Goal: Task Accomplishment & Management: Manage account settings

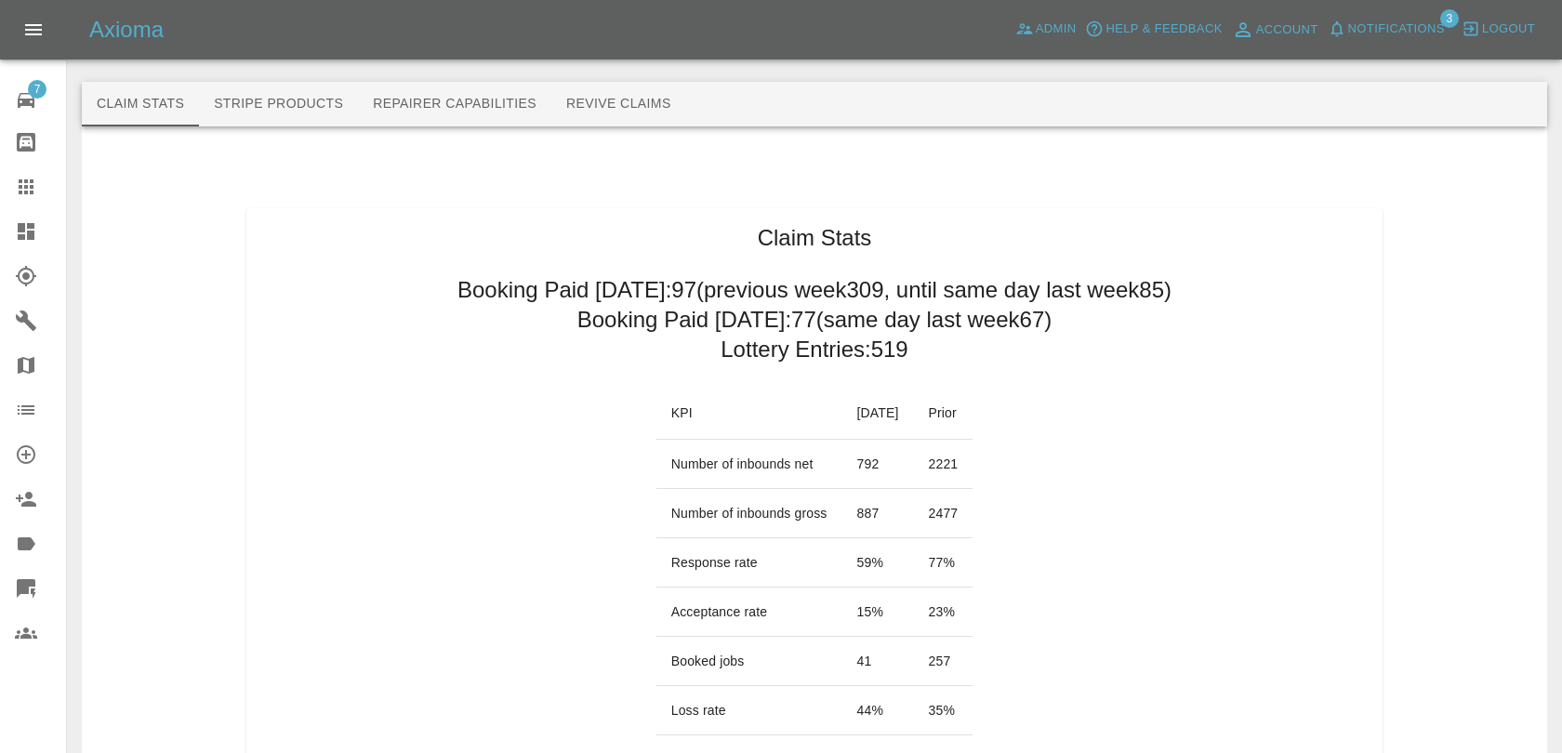
scroll to position [2021, 0]
click at [1388, 33] on span "Notifications" at bounding box center [1396, 29] width 97 height 21
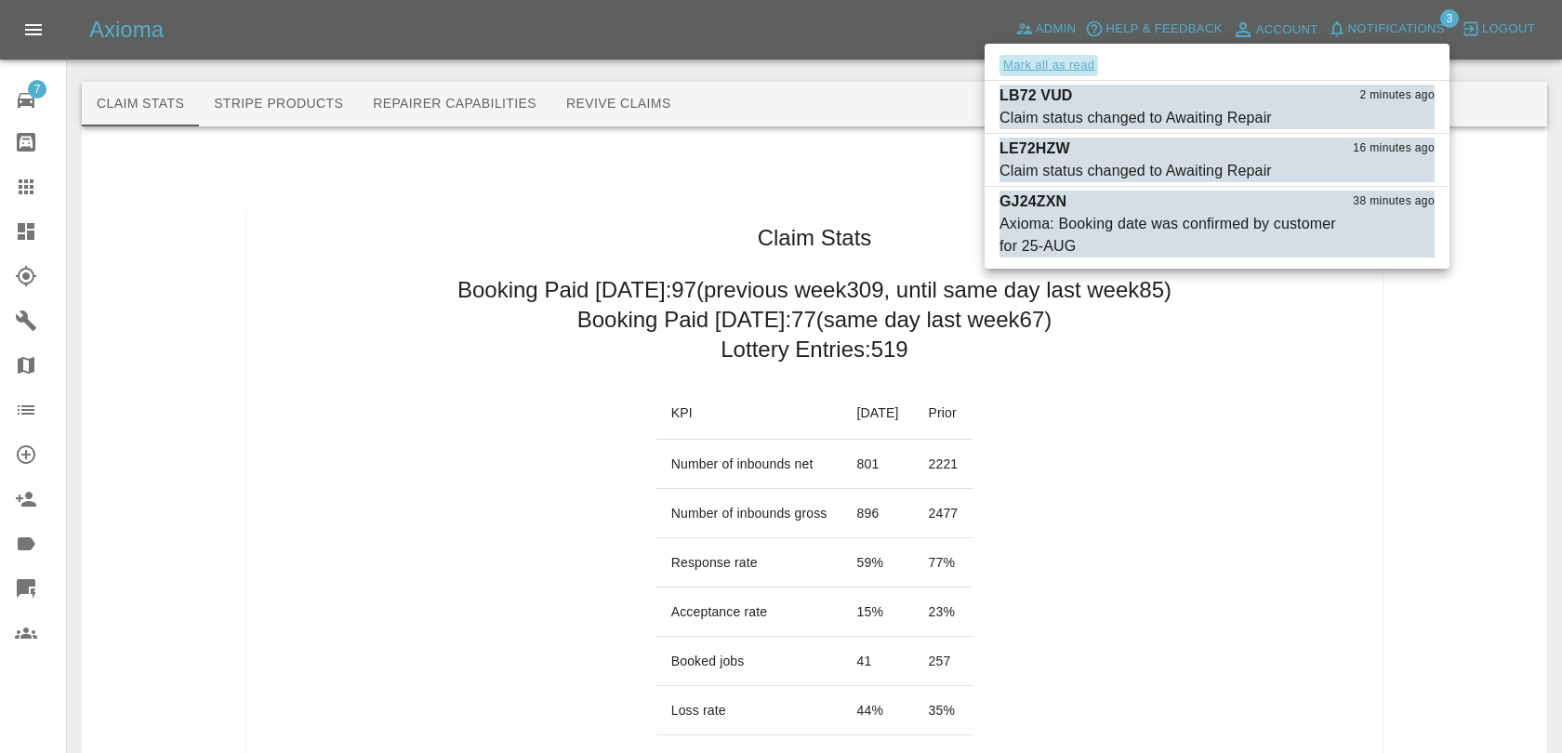
click at [1080, 59] on button "Mark all as read" at bounding box center [1049, 65] width 99 height 21
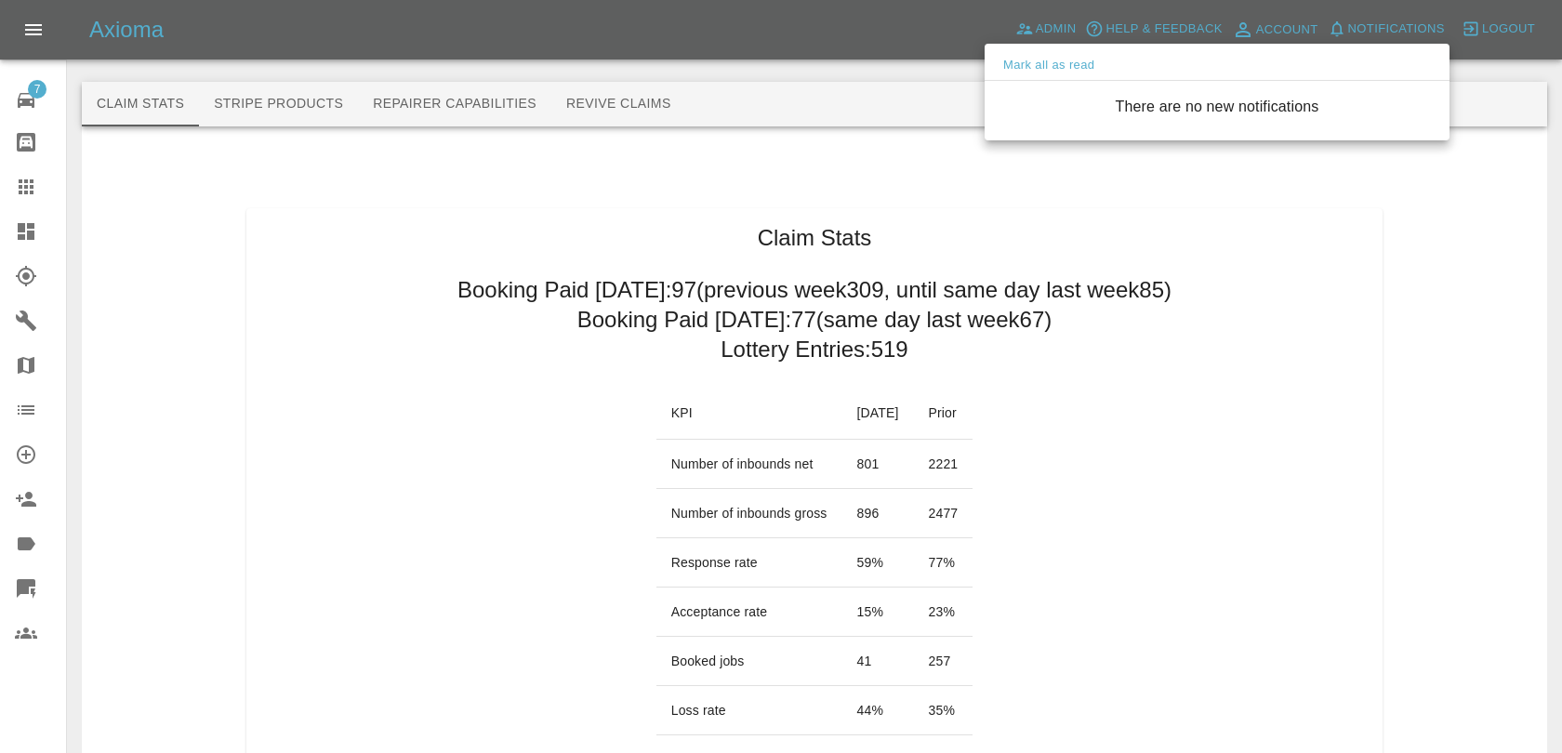
click at [912, 95] on div at bounding box center [781, 376] width 1562 height 753
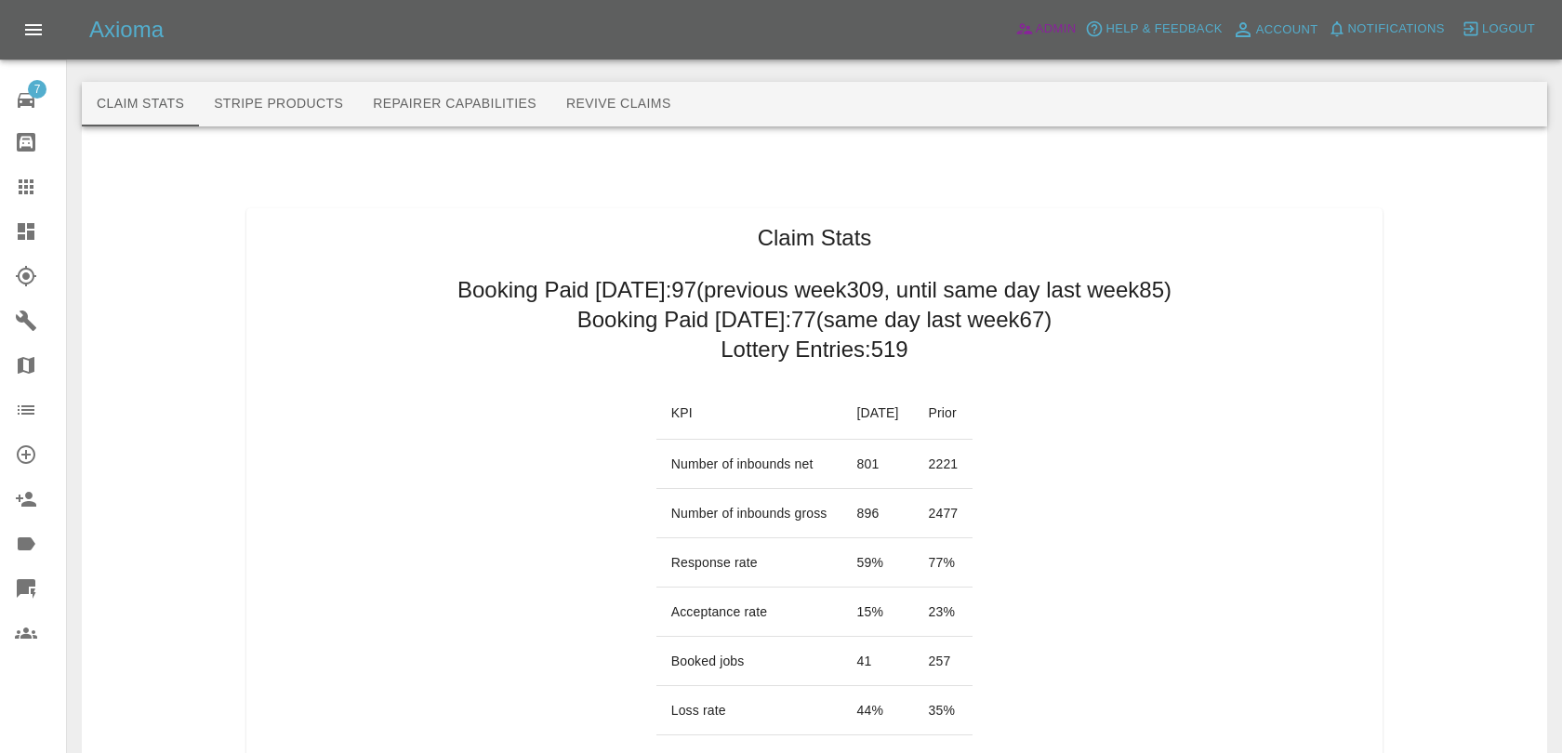
click at [1037, 36] on span "Admin" at bounding box center [1056, 29] width 41 height 21
